Goal: Obtain resource: Download file/media

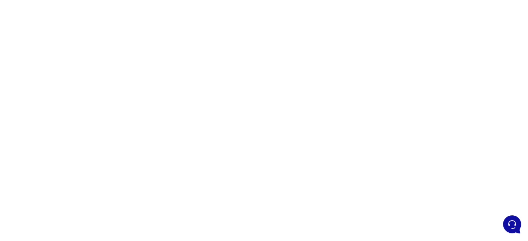
scroll to position [46, 0]
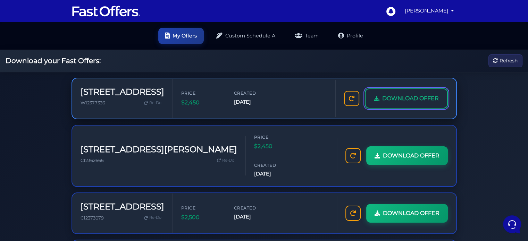
click at [402, 100] on span "DOWNLOAD OFFER" at bounding box center [410, 98] width 57 height 9
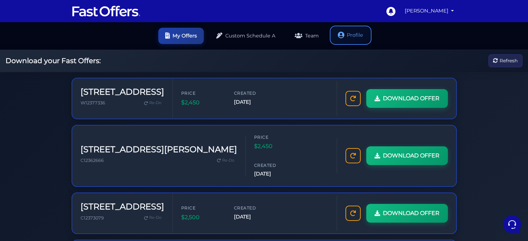
click at [348, 39] on link "Profile" at bounding box center [350, 35] width 39 height 16
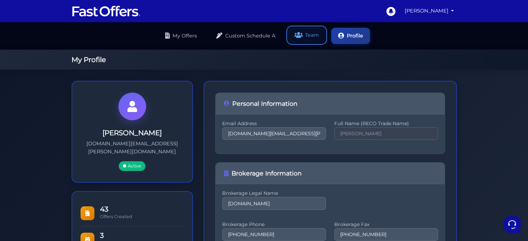
click at [291, 36] on link "Team" at bounding box center [307, 35] width 38 height 16
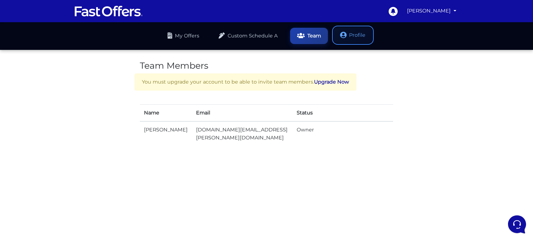
click at [340, 32] on link "Profile" at bounding box center [353, 35] width 39 height 16
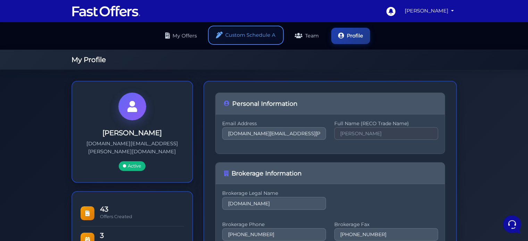
click at [250, 39] on link "Custom Schedule A" at bounding box center [245, 35] width 73 height 16
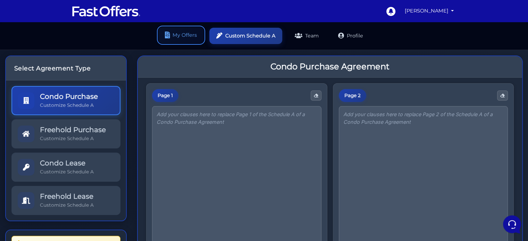
click at [187, 33] on link "My Offers" at bounding box center [180, 35] width 45 height 16
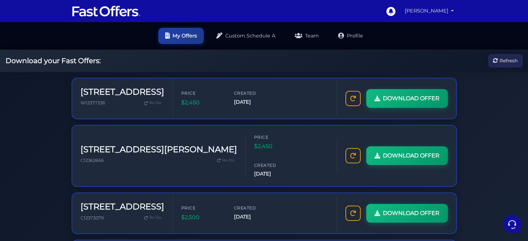
click at [442, 12] on link "[PERSON_NAME]" at bounding box center [429, 11] width 55 height 14
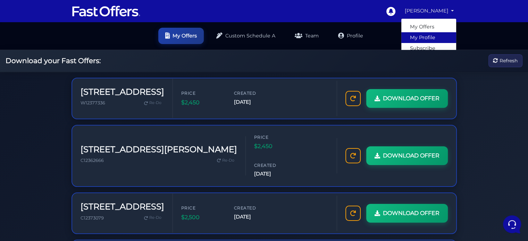
click at [426, 37] on link "My Profile" at bounding box center [428, 37] width 55 height 11
